Goal: Information Seeking & Learning: Learn about a topic

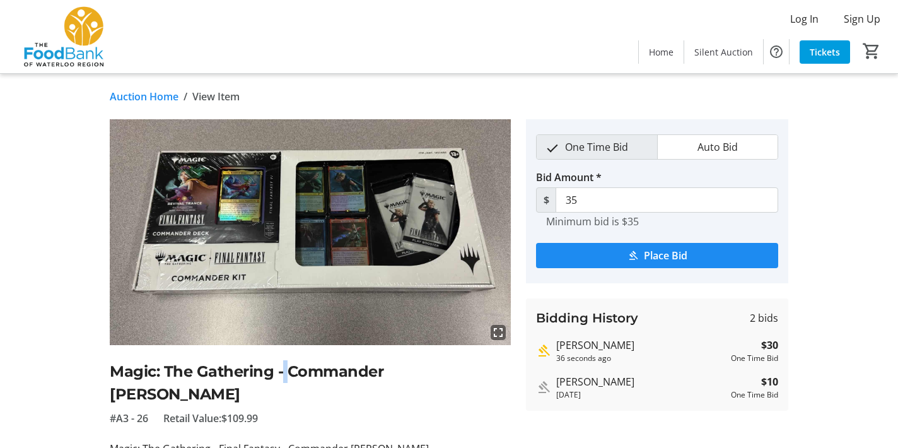
click at [284, 366] on h2 "Magic: The Gathering - Commander [PERSON_NAME]" at bounding box center [310, 382] width 401 height 45
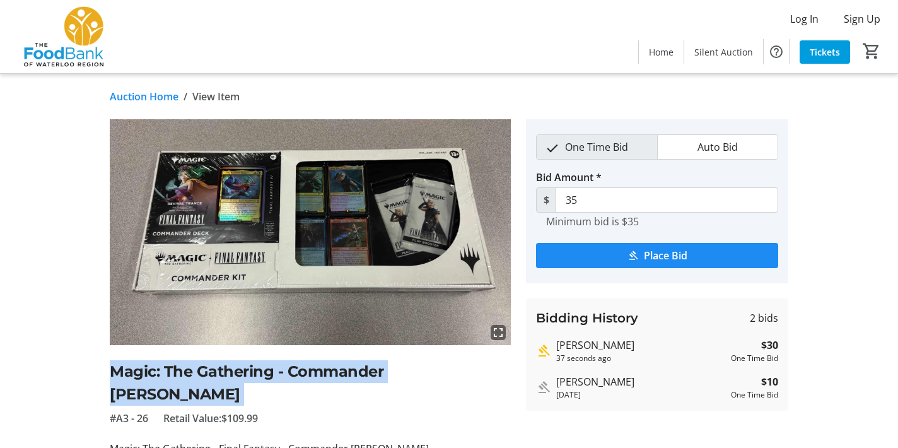
click at [284, 366] on h2 "Magic: The Gathering - Commander [PERSON_NAME]" at bounding box center [310, 382] width 401 height 45
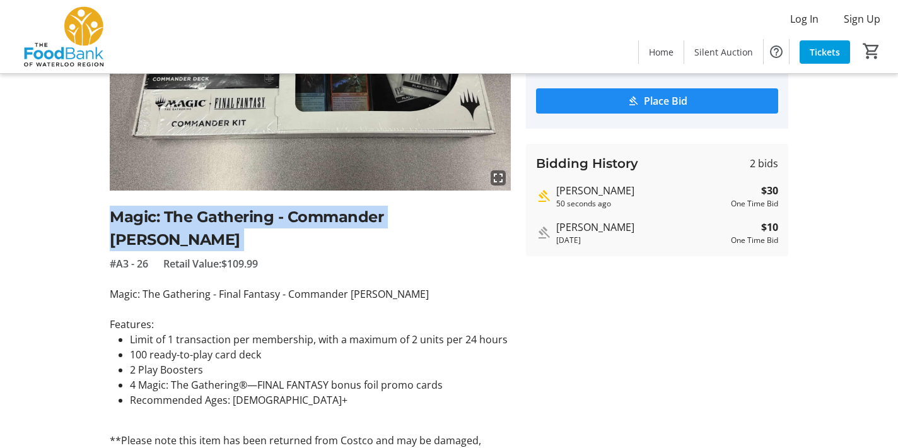
scroll to position [168, 0]
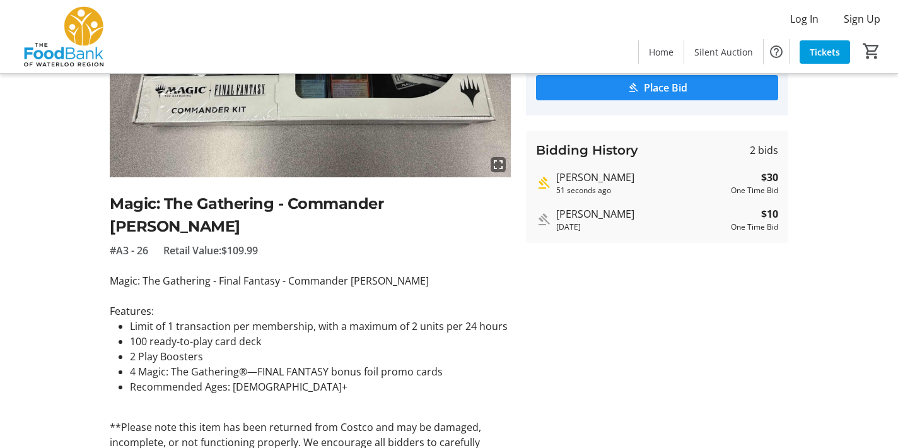
click at [222, 243] on span "Retail Value: $109.99" at bounding box center [210, 250] width 95 height 15
click at [171, 235] on div "fullscreen Magic: The Gathering - Commander Kit #A3 - 26 Retail Value: $109.99 …" at bounding box center [310, 215] width 401 height 529
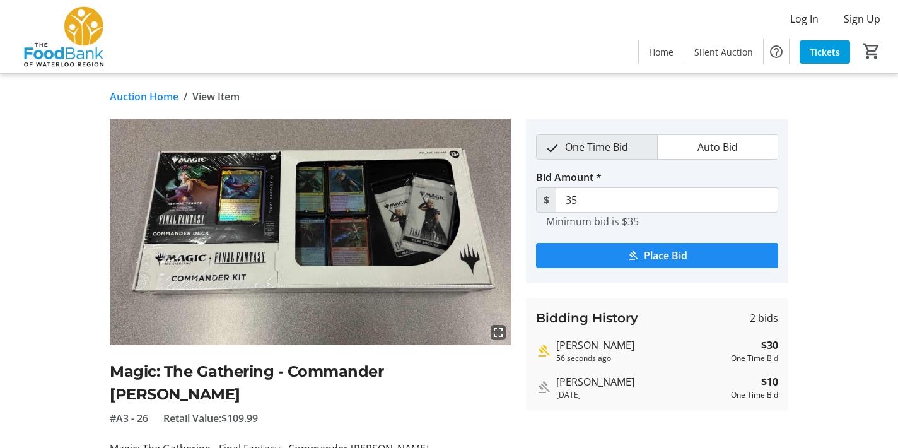
scroll to position [0, 0]
click at [161, 98] on link "Auction Home" at bounding box center [144, 96] width 69 height 15
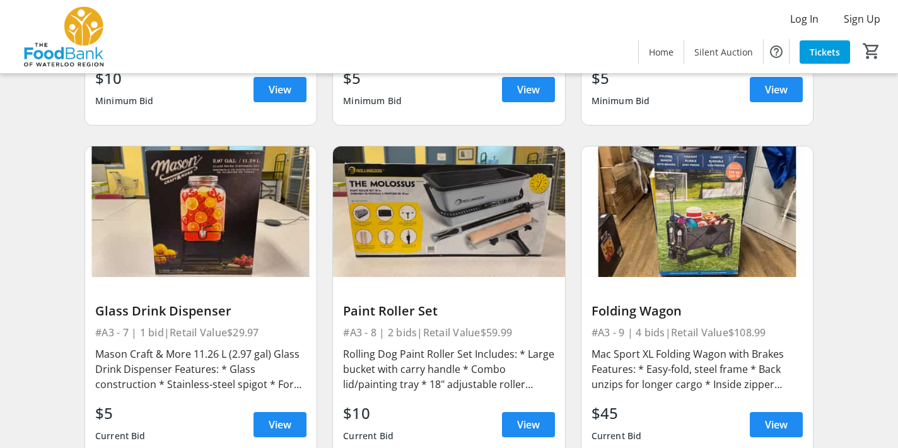
scroll to position [707, 0]
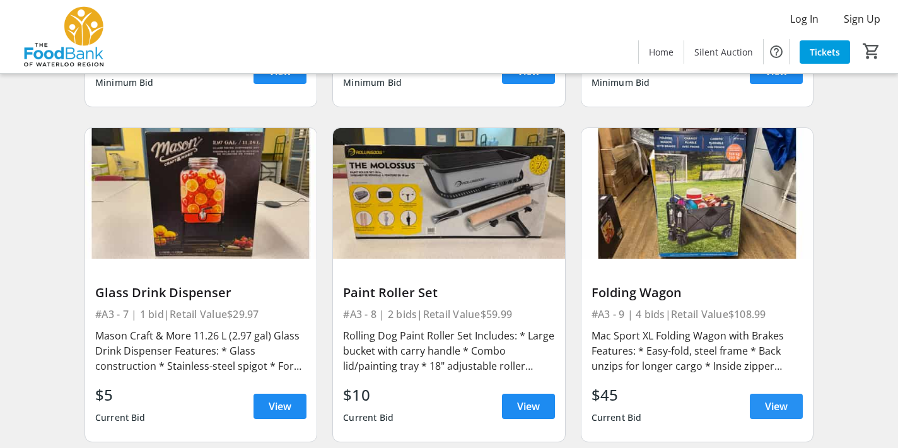
click at [773, 399] on span "View" at bounding box center [776, 406] width 23 height 15
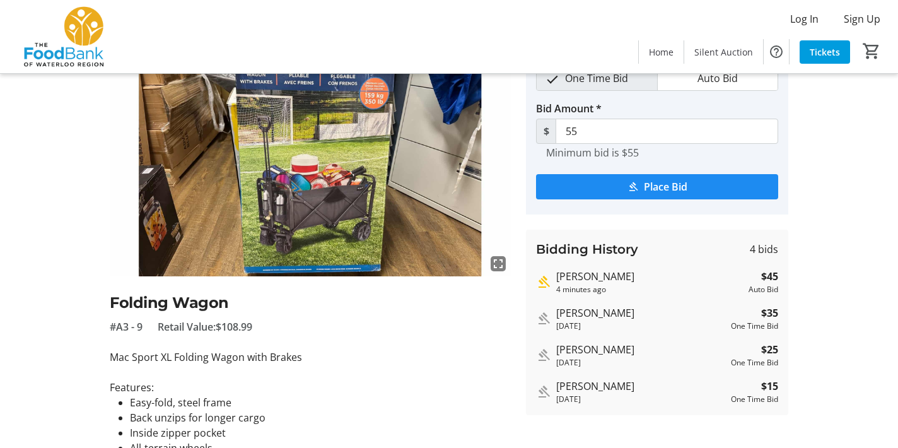
scroll to position [64, 0]
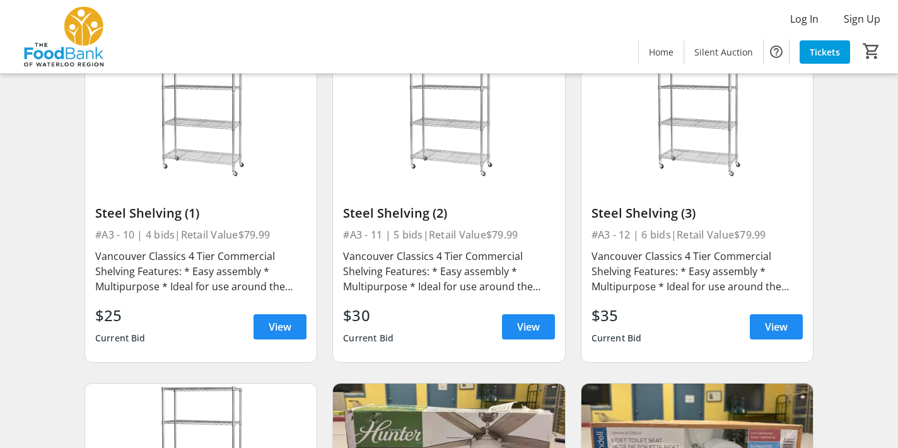
scroll to position [1118, 0]
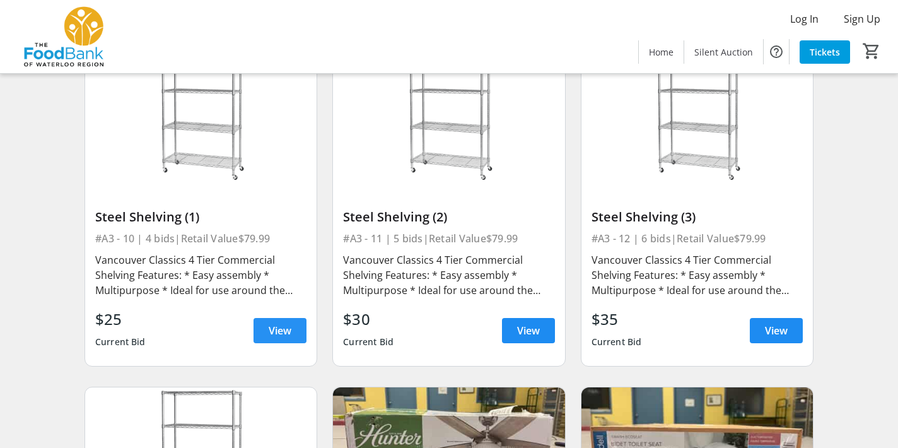
click at [262, 315] on span at bounding box center [280, 330] width 53 height 30
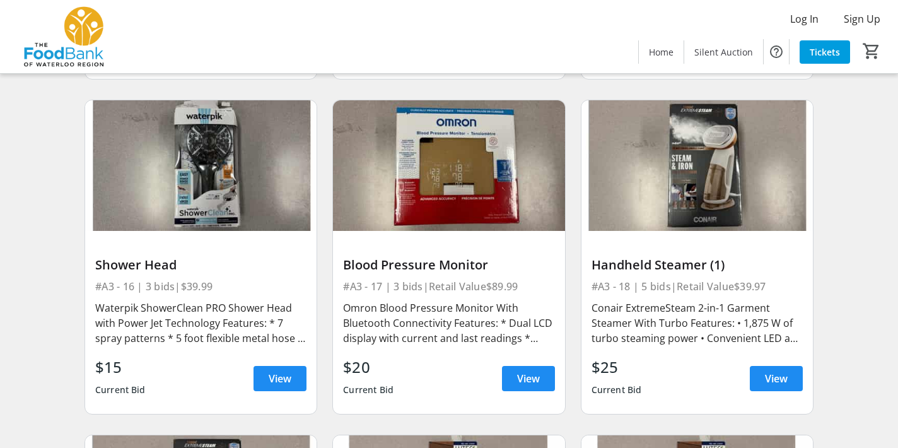
scroll to position [1758, 0]
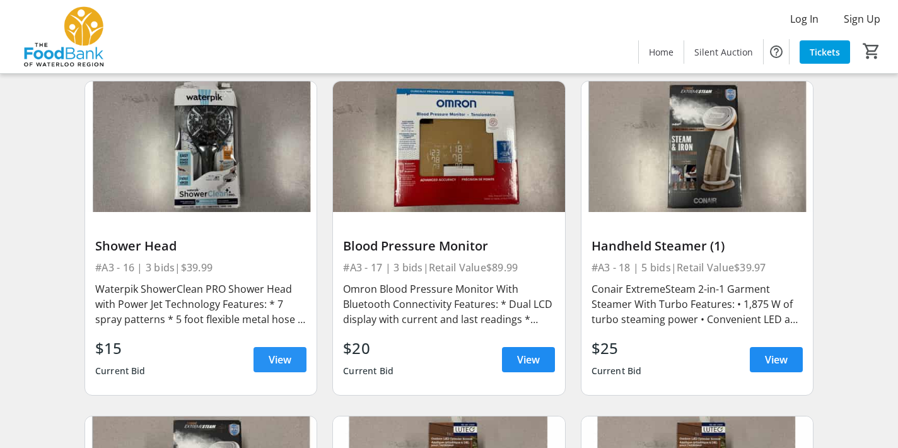
click at [278, 352] on span "View" at bounding box center [280, 359] width 23 height 15
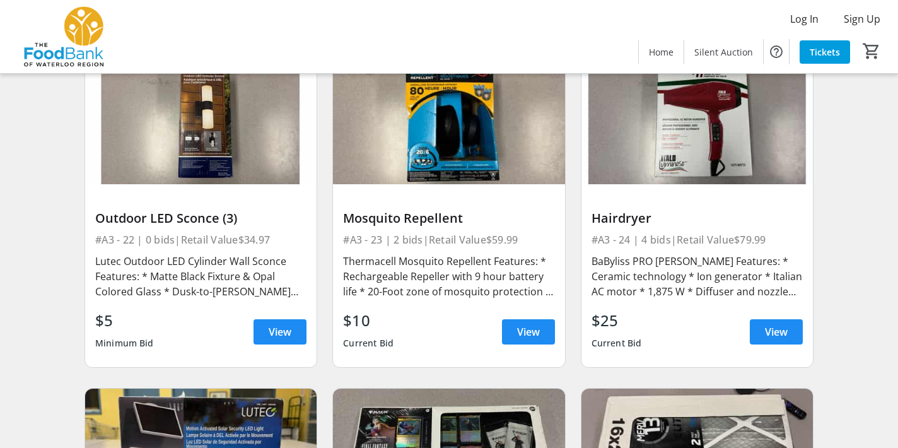
scroll to position [2463, 0]
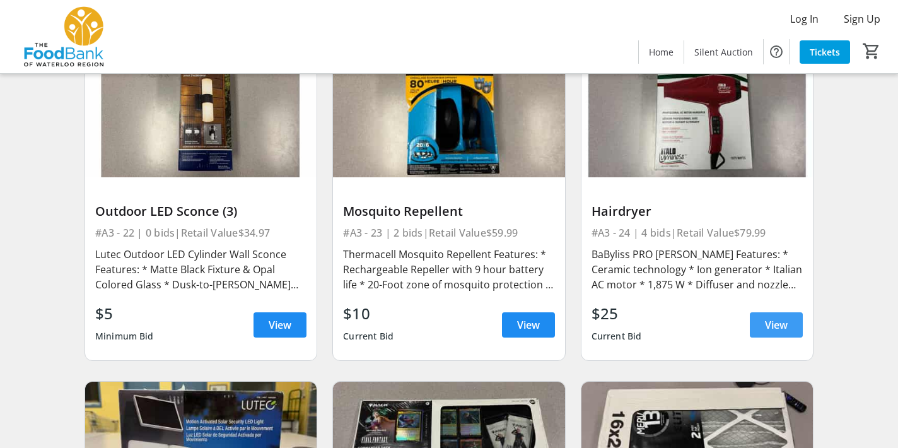
click at [786, 317] on span "View" at bounding box center [776, 324] width 23 height 15
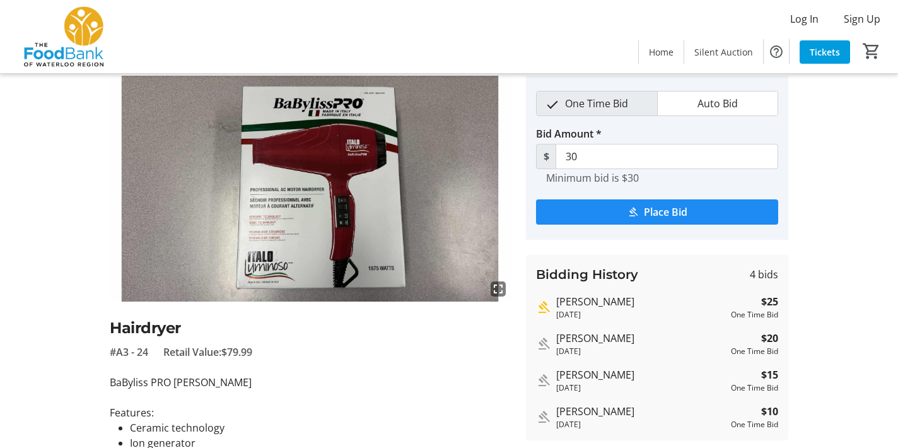
scroll to position [45, 0]
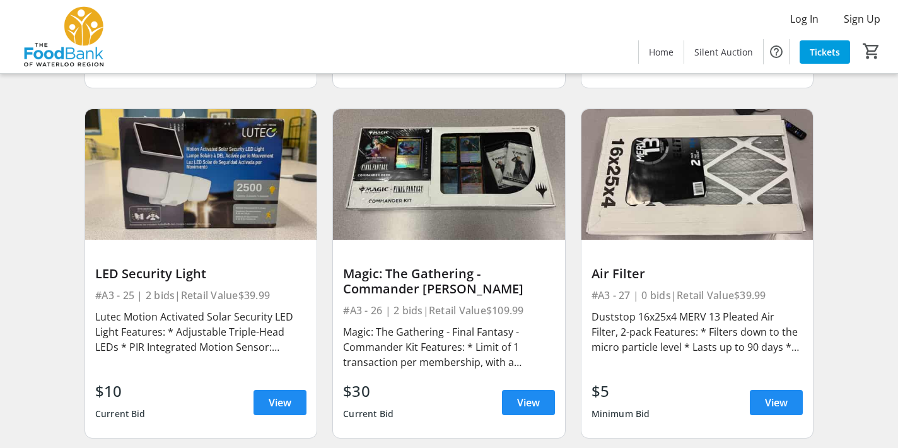
scroll to position [2736, 0]
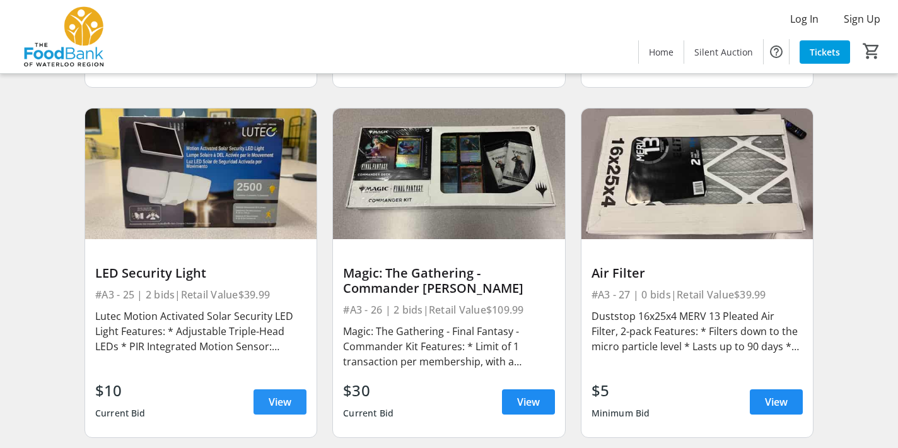
click at [275, 394] on span "View" at bounding box center [280, 401] width 23 height 15
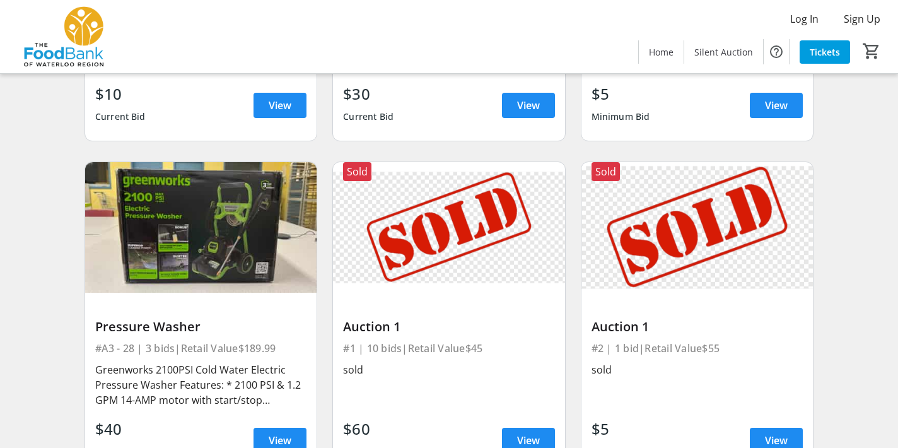
scroll to position [3051, 0]
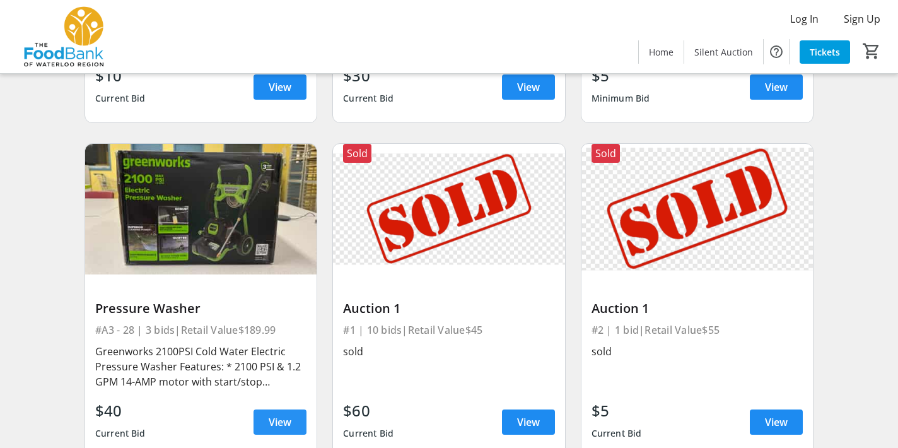
click at [270, 414] on span at bounding box center [280, 422] width 53 height 30
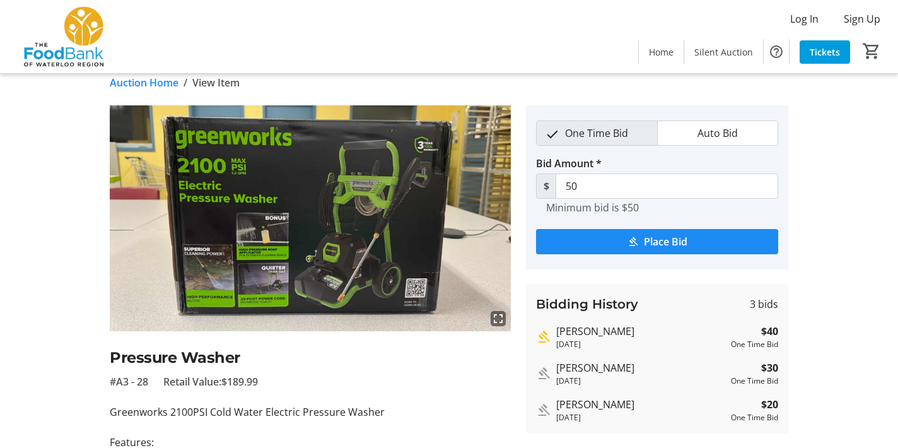
scroll to position [12, 0]
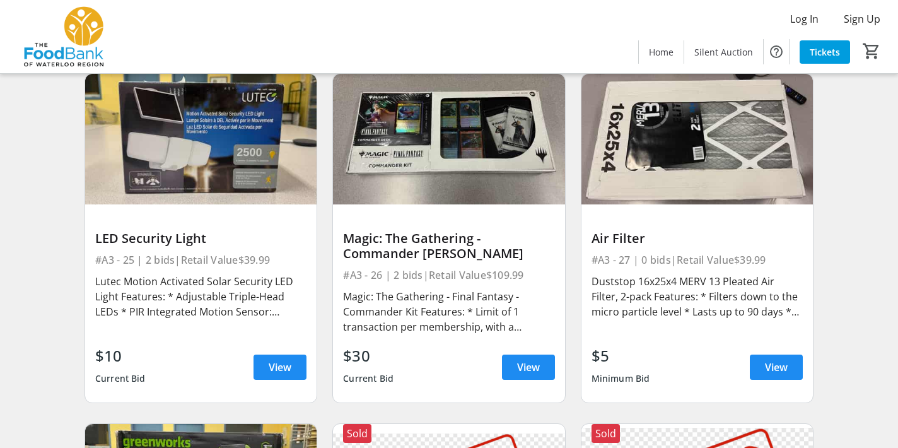
scroll to position [2769, 0]
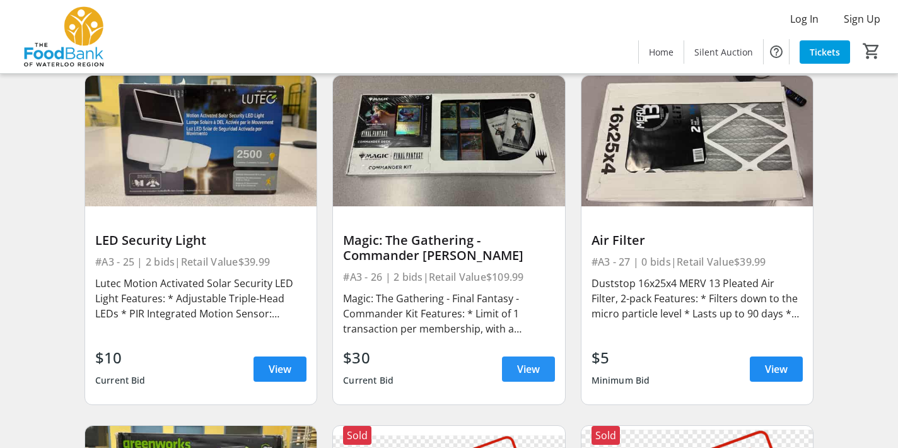
click at [520, 361] on span "View" at bounding box center [528, 368] width 23 height 15
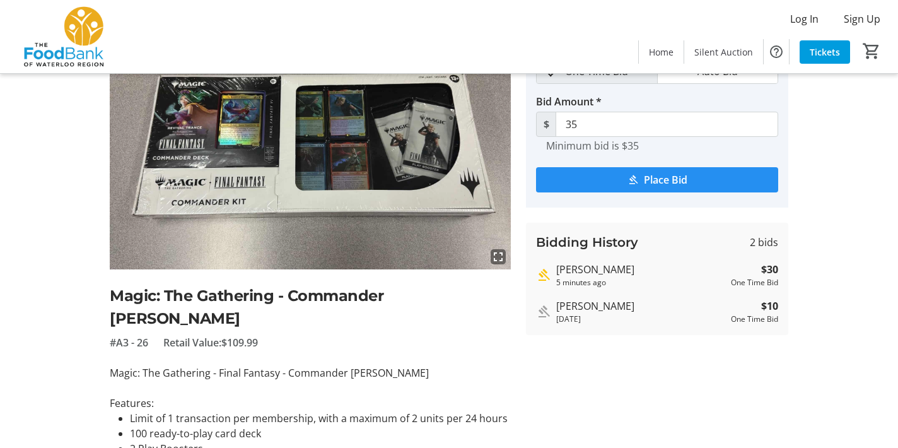
scroll to position [73, 0]
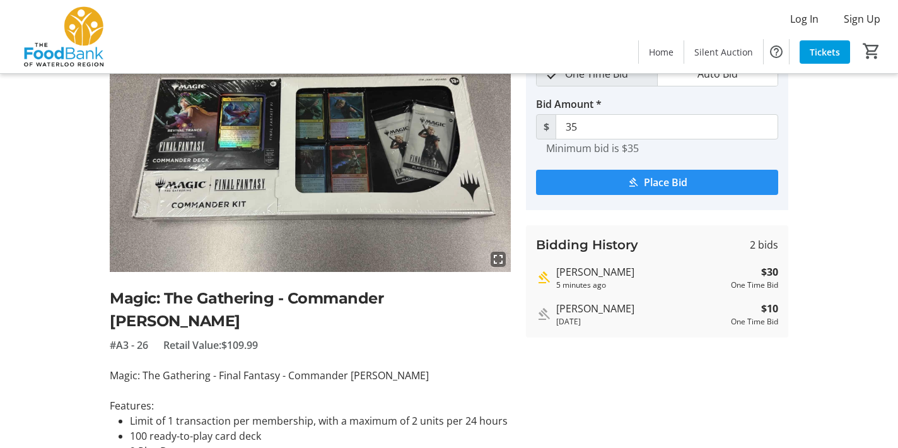
scroll to position [2769, 0]
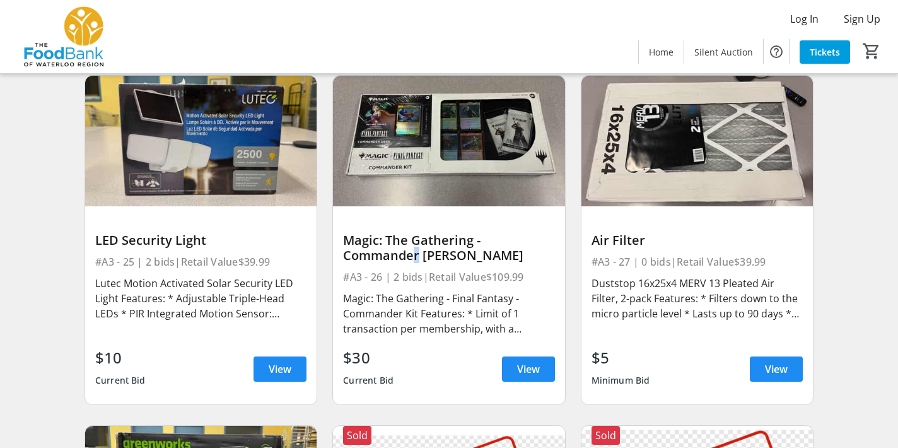
click at [409, 238] on div "Magic: The Gathering - Commander [PERSON_NAME]" at bounding box center [448, 248] width 211 height 30
click at [399, 81] on img at bounding box center [448, 141] width 231 height 131
click at [416, 136] on img at bounding box center [448, 141] width 231 height 131
click at [517, 354] on span at bounding box center [528, 369] width 53 height 30
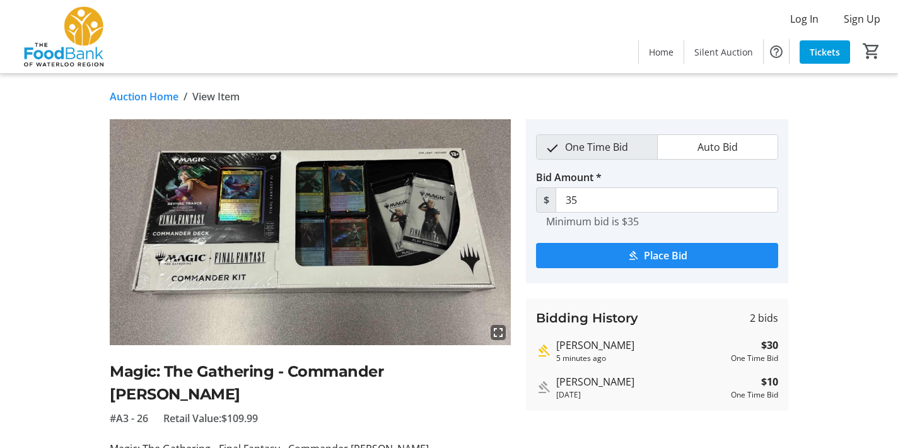
click at [359, 215] on img at bounding box center [310, 232] width 401 height 226
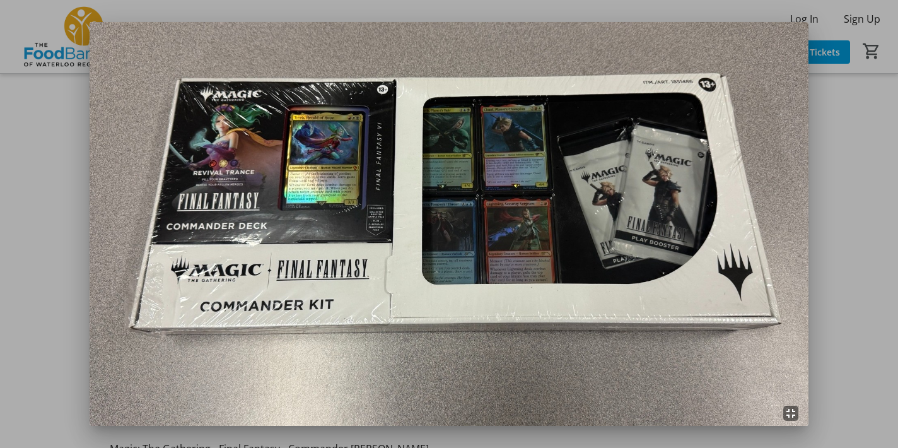
click at [257, 170] on img at bounding box center [449, 224] width 718 height 404
click at [217, 172] on img at bounding box center [449, 224] width 718 height 404
click at [240, 168] on img at bounding box center [449, 224] width 718 height 404
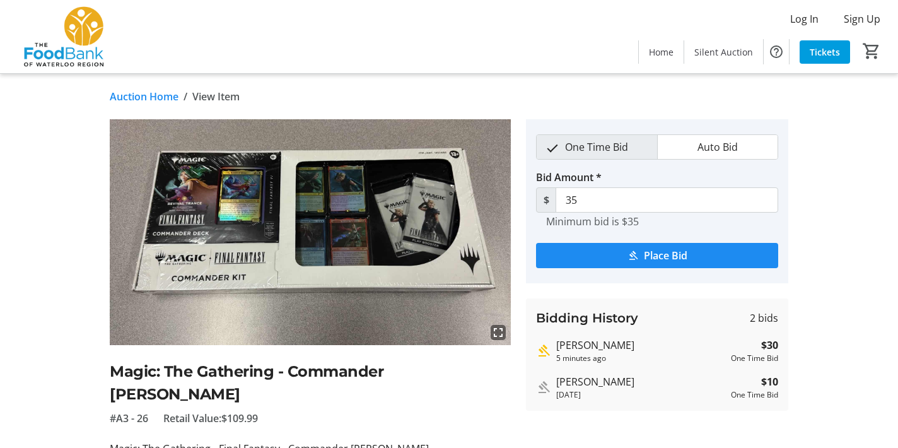
click at [539, 63] on div "Log In Sign Up Home Silent Auction Tickets 0" at bounding box center [449, 36] width 898 height 73
